Goal: Information Seeking & Learning: Check status

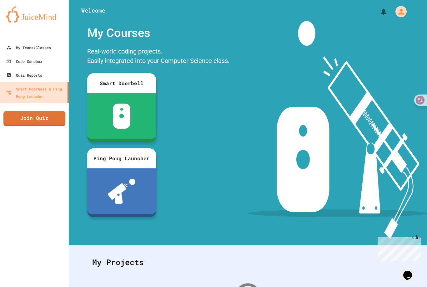
click at [398, 12] on icon "My Account" at bounding box center [401, 12] width 8 height 8
click at [357, 286] on div at bounding box center [213, 287] width 427 height 0
click at [52, 43] on link "My Teams/Classes" at bounding box center [34, 48] width 69 height 14
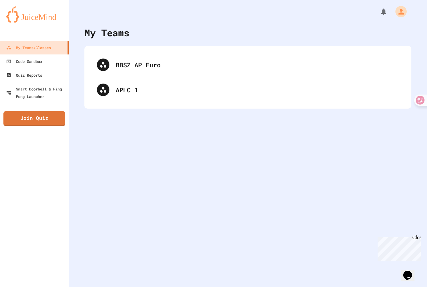
click at [298, 93] on div "APLC 1" at bounding box center [257, 89] width 283 height 9
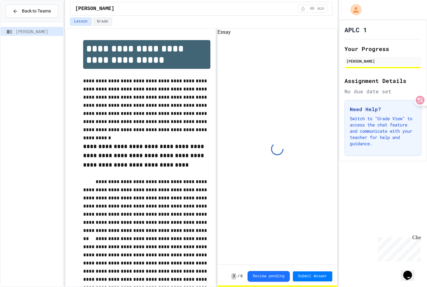
scroll to position [29, 0]
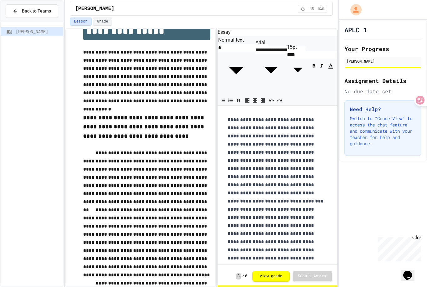
click at [278, 274] on button "View grade" at bounding box center [271, 276] width 38 height 11
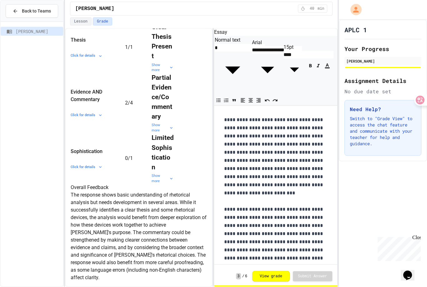
scroll to position [20, 0]
click at [416, 238] on div "Close" at bounding box center [416, 239] width 8 height 8
click at [400, 122] on p "Switch to "Grade View" to access the chat feature and communicate with your tea…" at bounding box center [383, 130] width 66 height 31
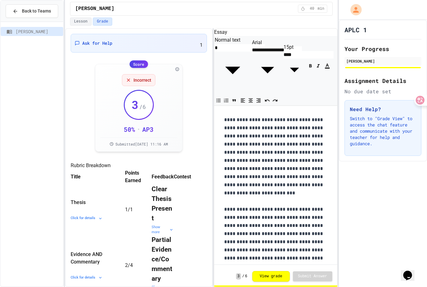
click at [156, 41] on div "Ask for Help 1" at bounding box center [139, 43] width 128 height 11
